Goal: Communication & Community: Answer question/provide support

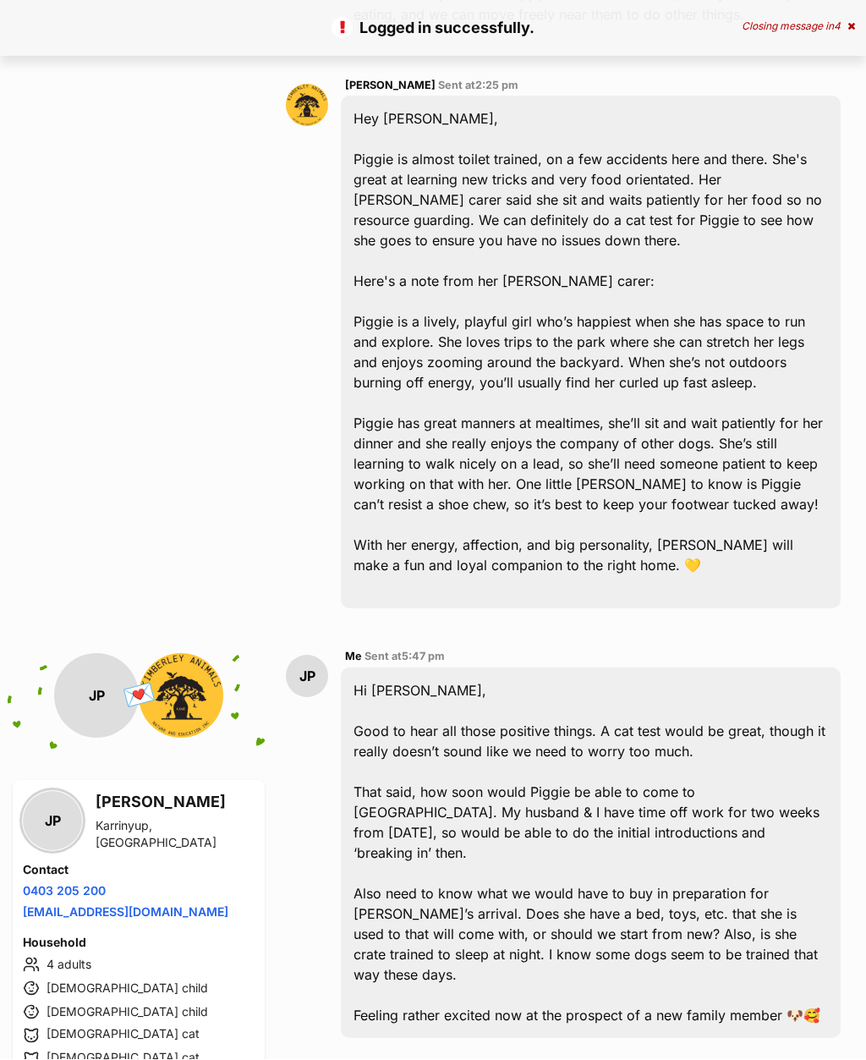
scroll to position [4821, 0]
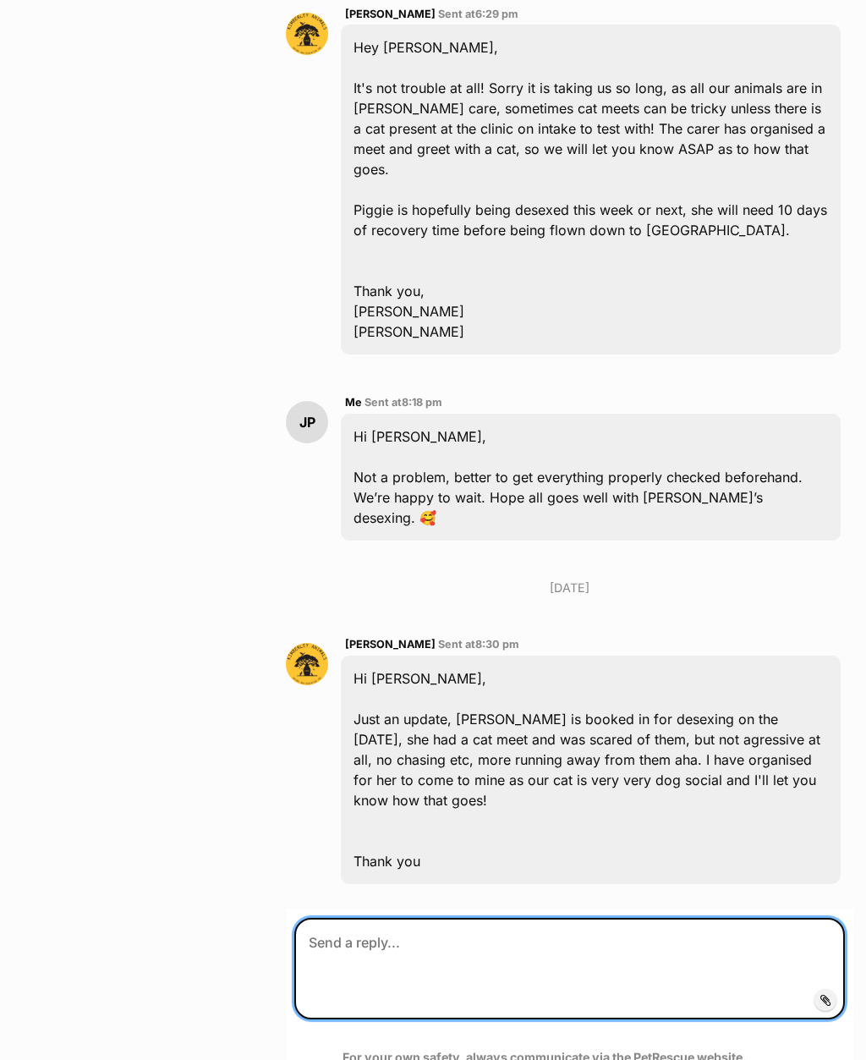
click at [524, 918] on textarea at bounding box center [569, 969] width 551 height 102
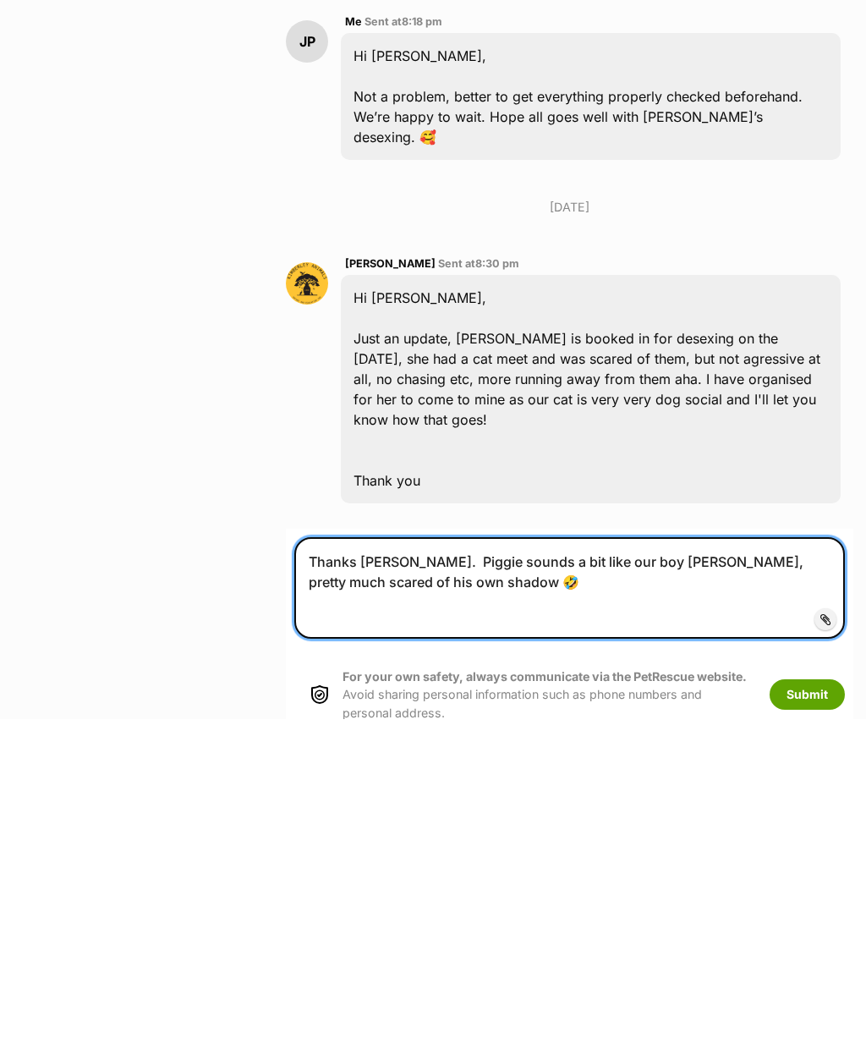
click at [661, 879] on textarea "Thanks [PERSON_NAME]. Piggie sounds a bit like our boy [PERSON_NAME], pretty mu…" at bounding box center [569, 930] width 551 height 102
click at [520, 879] on textarea "Thanks [PERSON_NAME]. Piggie sounds a bit like our boy [PERSON_NAME], who is pr…" at bounding box center [569, 930] width 551 height 102
click at [454, 879] on textarea "Thanks [PERSON_NAME]. Piggie sounds a bit like our boy [PERSON_NAME], who is pr…" at bounding box center [569, 930] width 551 height 102
click at [456, 879] on textarea "Thanks [PERSON_NAME]. Piggie sounds a bit like our boy [PERSON_NAME], who is pr…" at bounding box center [569, 930] width 551 height 102
click at [580, 879] on textarea "Thanks [PERSON_NAME]. Piggie sounds a bit like our boy [PERSON_NAME], who is pr…" at bounding box center [569, 930] width 551 height 102
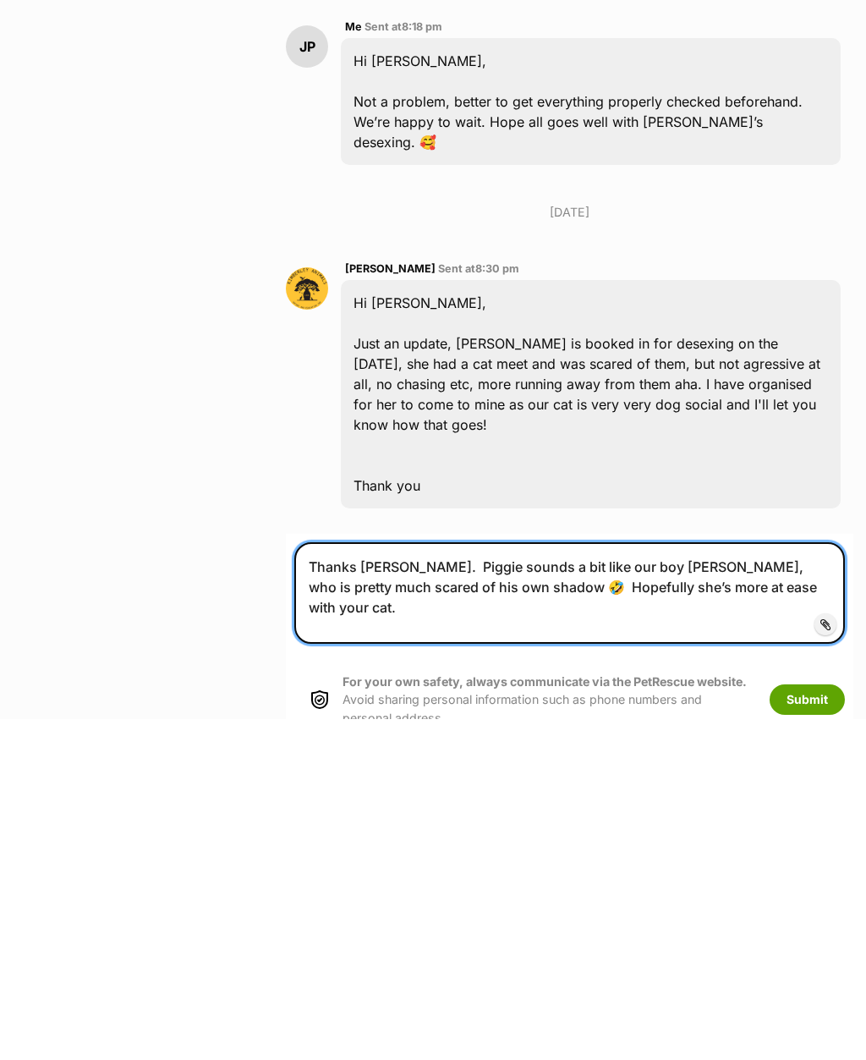
scroll to position [4867, 0]
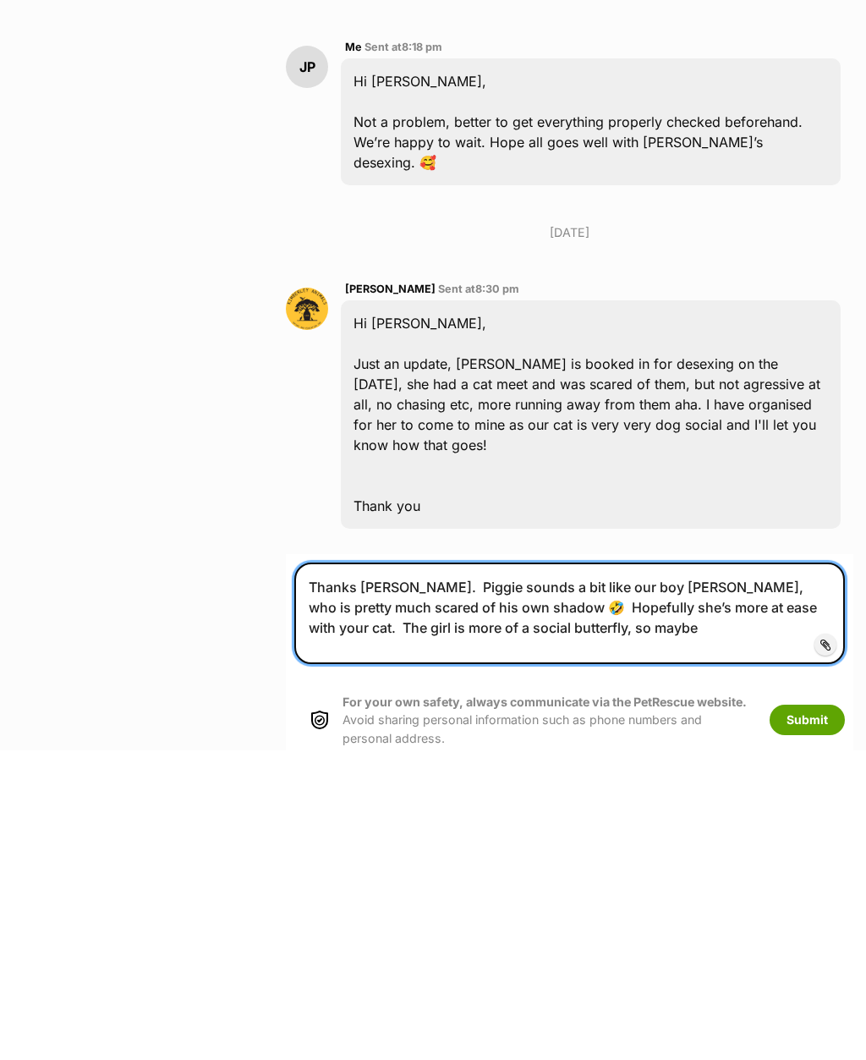
click at [802, 872] on textarea "Thanks [PERSON_NAME]. Piggie sounds a bit like our boy [PERSON_NAME], who is pr…" at bounding box center [569, 923] width 551 height 102
click at [647, 872] on textarea "Thanks [PERSON_NAME]. Piggie sounds a bit like our boy [PERSON_NAME], who is pr…" at bounding box center [569, 923] width 551 height 102
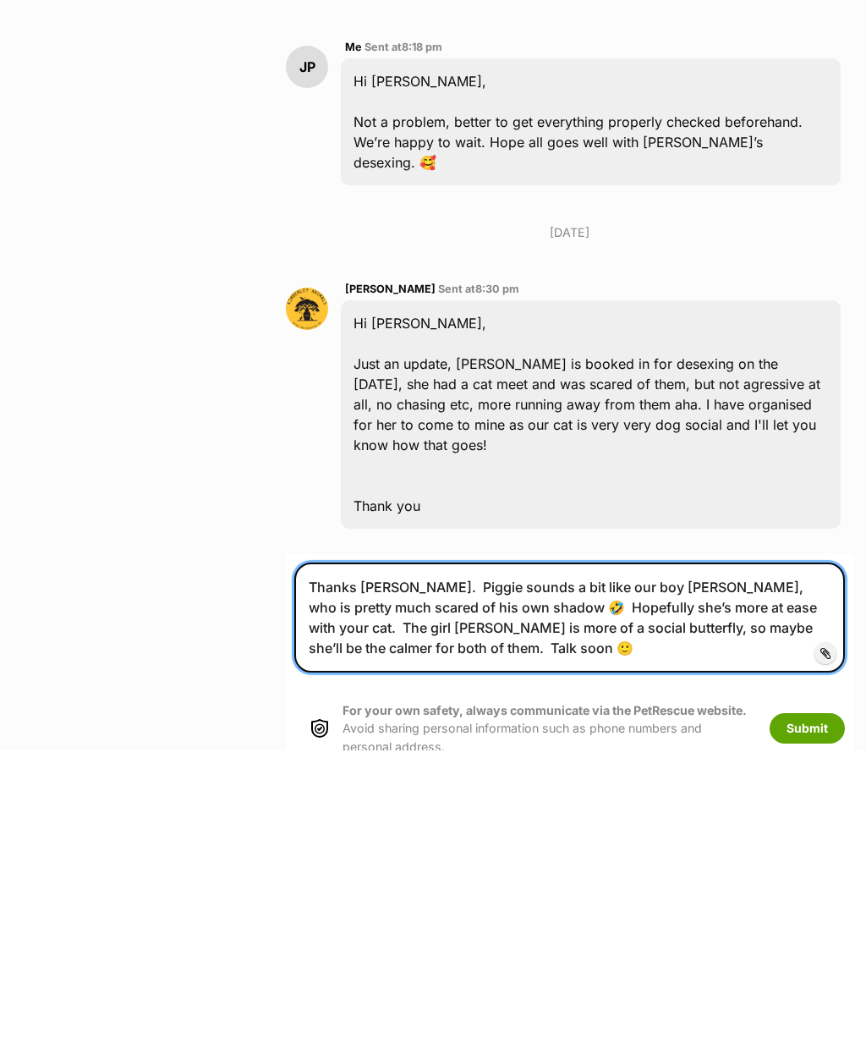
type textarea "Thanks [PERSON_NAME]. Piggie sounds a bit like our boy [PERSON_NAME], who is pr…"
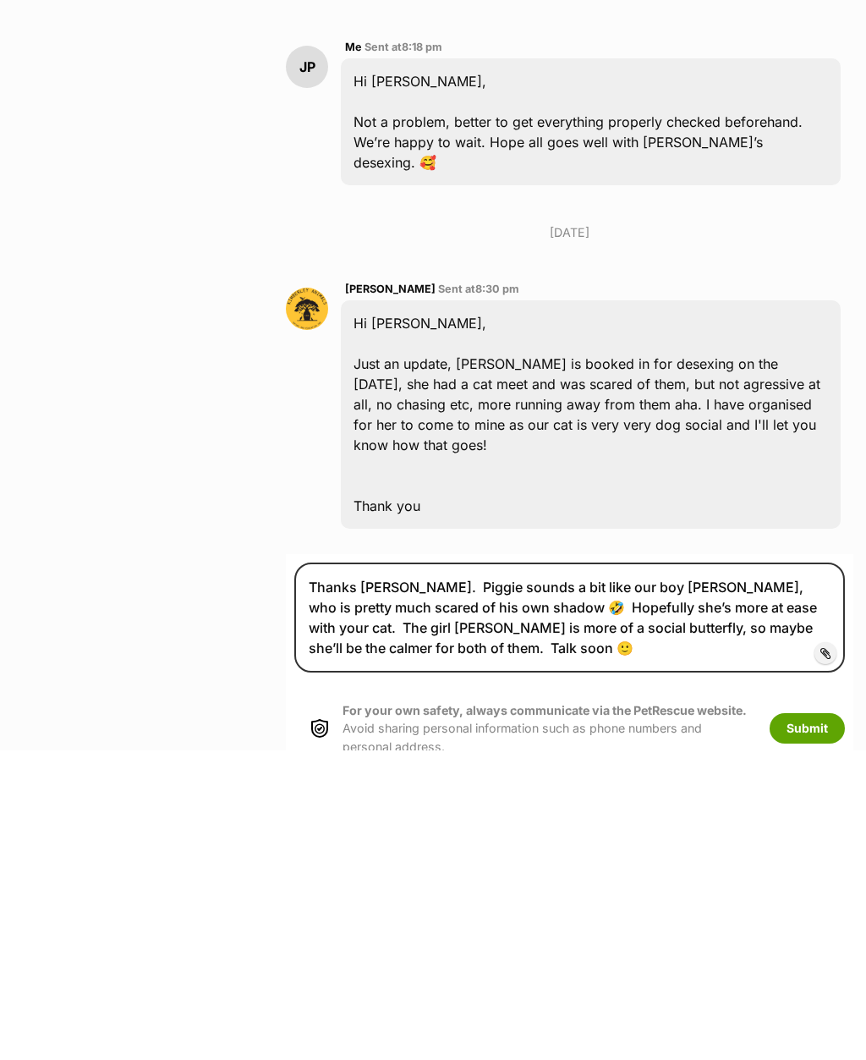
click at [821, 1023] on button "Submit" at bounding box center [807, 1038] width 75 height 30
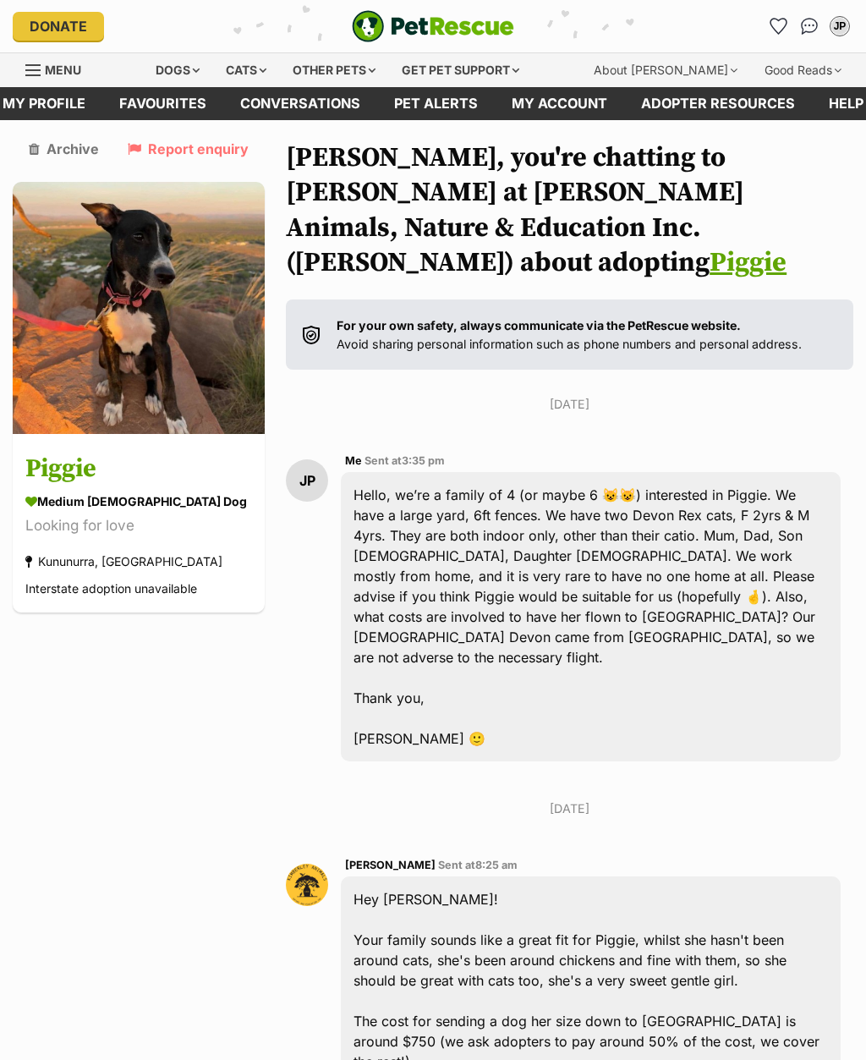
click at [848, 28] on div "JP" at bounding box center [840, 26] width 17 height 17
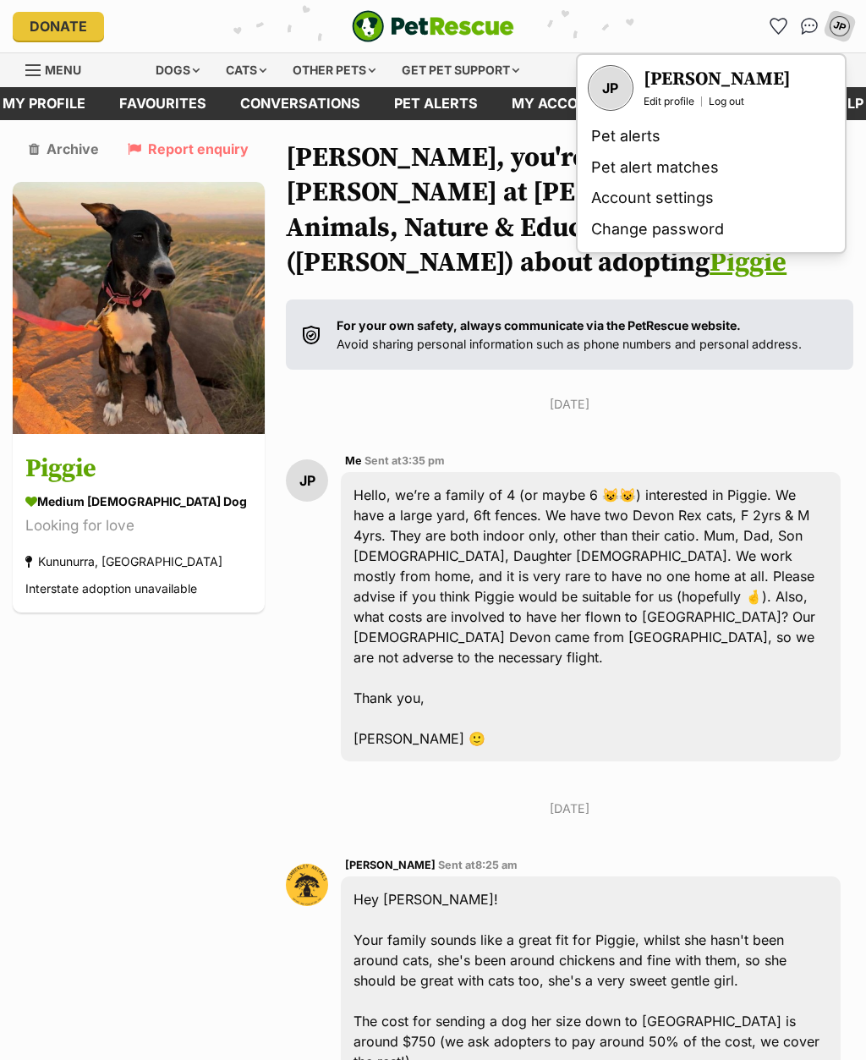
click at [736, 107] on link "Log out" at bounding box center [727, 102] width 36 height 14
